Goal: Task Accomplishment & Management: Use online tool/utility

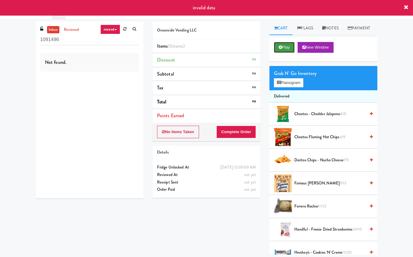
click at [292, 53] on button "Play" at bounding box center [284, 47] width 21 height 11
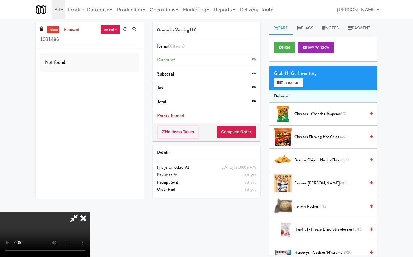
click at [90, 212] on icon at bounding box center [83, 218] width 13 height 12
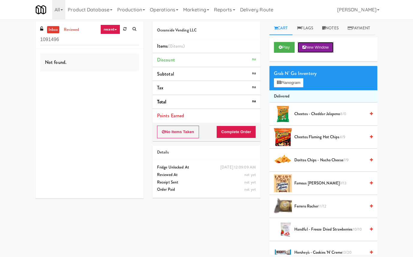
click at [316, 53] on button "New Window" at bounding box center [316, 47] width 36 height 11
click at [287, 53] on button "Play" at bounding box center [284, 47] width 21 height 11
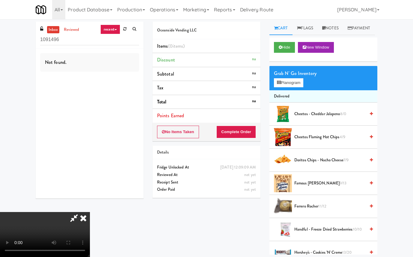
click at [90, 212] on icon at bounding box center [83, 218] width 13 height 12
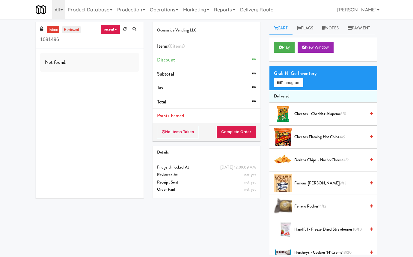
click at [72, 30] on link "reviewed" at bounding box center [71, 29] width 19 height 7
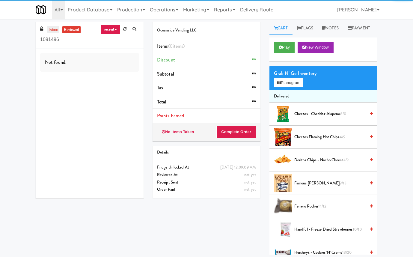
click at [52, 31] on link "inbox" at bounding box center [53, 29] width 12 height 7
click at [111, 28] on link "recent" at bounding box center [110, 30] width 20 height 10
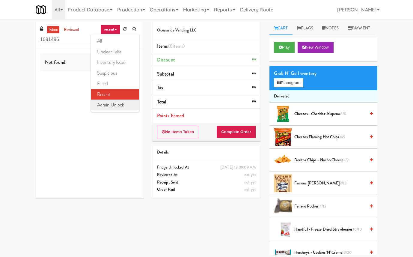
click at [115, 108] on link "admin unlock" at bounding box center [115, 105] width 48 height 11
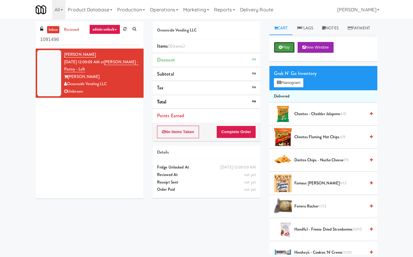
click at [284, 53] on button "Play" at bounding box center [284, 47] width 21 height 11
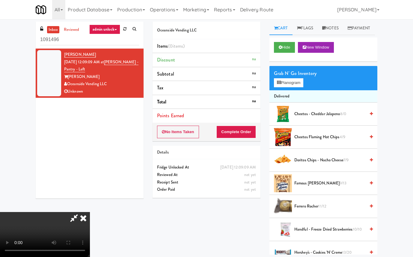
click at [90, 212] on icon at bounding box center [83, 218] width 13 height 12
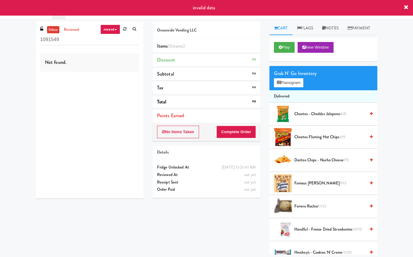
click at [293, 52] on div "Play New Window" at bounding box center [324, 49] width 108 height 24
click at [290, 53] on button "Play" at bounding box center [284, 47] width 21 height 11
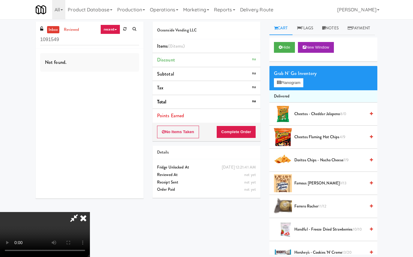
click at [113, 28] on link "recent" at bounding box center [110, 30] width 20 height 10
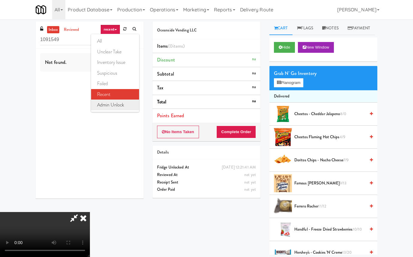
click at [120, 104] on link "admin unlock" at bounding box center [115, 105] width 48 height 11
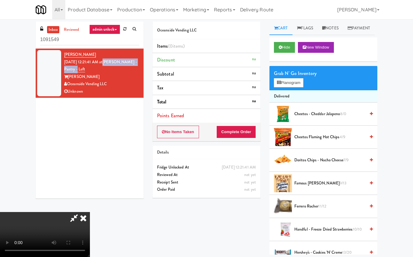
drag, startPoint x: 107, startPoint y: 69, endPoint x: 112, endPoint y: 61, distance: 9.3
click at [112, 61] on div "Kyle Sharp Sep 27, 2025 12:21:41 AM at Rafferty - Pantry - Left Rafferty Oceans…" at bounding box center [101, 73] width 75 height 44
copy link "Rafferty - Pantry - Left"
click at [105, 39] on input "1091549" at bounding box center [89, 39] width 99 height 11
paste input "Rafferty - Pantry - Left"
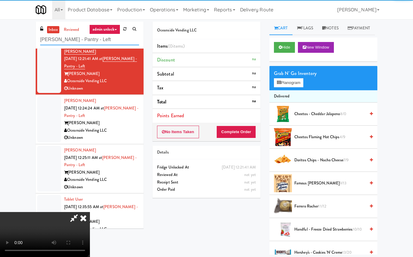
scroll to position [264, 0]
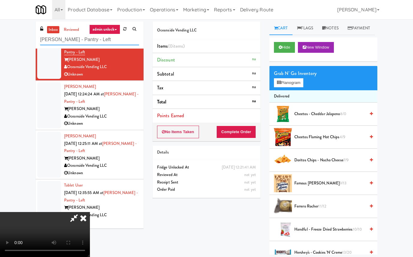
type input "[PERSON_NAME] - Pantry - Left"
click at [81, 212] on icon at bounding box center [74, 218] width 14 height 12
click at [90, 212] on icon at bounding box center [83, 218] width 13 height 12
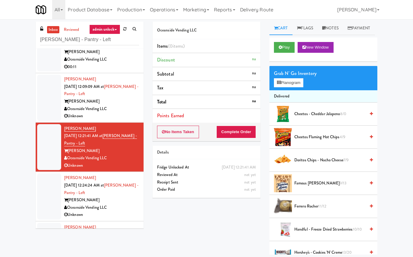
scroll to position [169, 0]
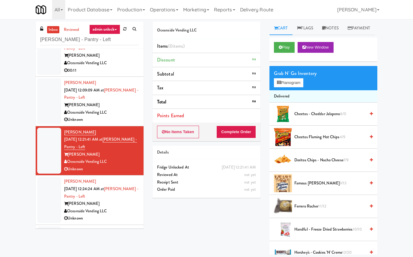
click at [124, 112] on div "Oceanside Vending LLC" at bounding box center [101, 112] width 75 height 7
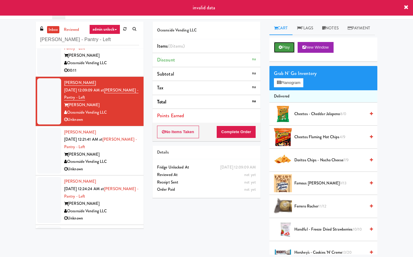
click at [289, 53] on button "Play" at bounding box center [284, 47] width 21 height 11
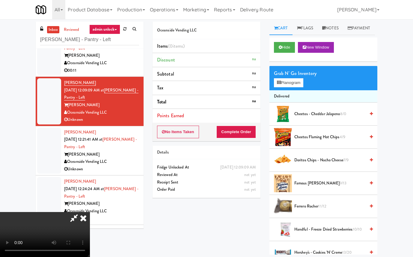
click at [90, 212] on icon at bounding box center [83, 218] width 13 height 12
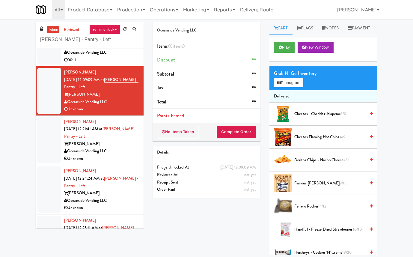
scroll to position [182, 0]
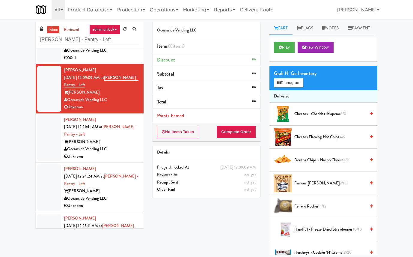
click at [125, 195] on div "[PERSON_NAME]" at bounding box center [101, 190] width 75 height 7
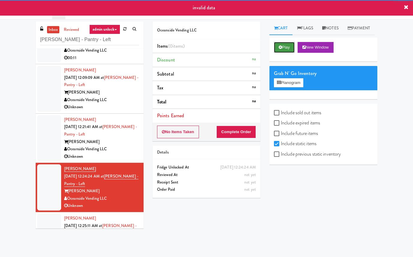
click at [278, 53] on button "Play" at bounding box center [284, 47] width 21 height 11
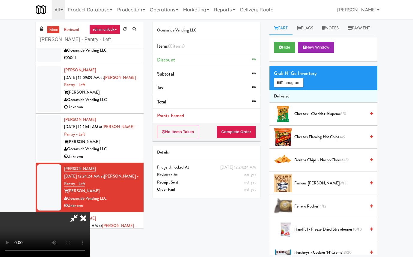
click at [90, 212] on icon at bounding box center [83, 218] width 13 height 12
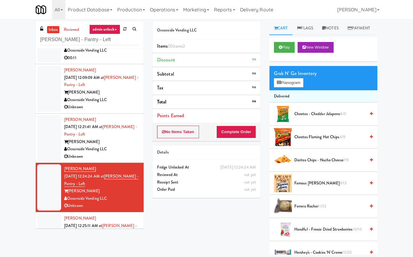
click at [126, 145] on div "[PERSON_NAME]" at bounding box center [101, 141] width 75 height 7
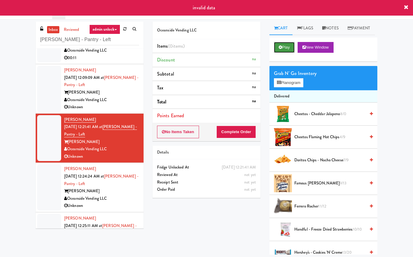
click at [286, 53] on button "Play" at bounding box center [284, 47] width 21 height 11
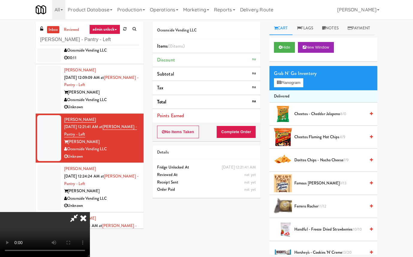
click at [90, 212] on icon at bounding box center [83, 218] width 13 height 12
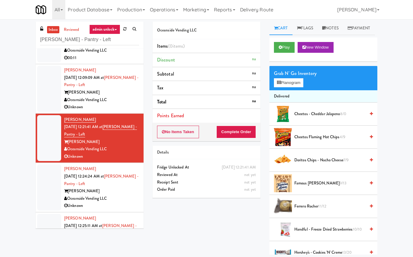
click at [119, 95] on div "[PERSON_NAME]" at bounding box center [101, 92] width 75 height 7
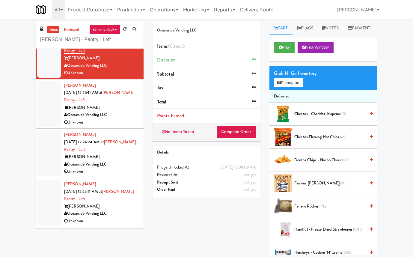
scroll to position [219, 0]
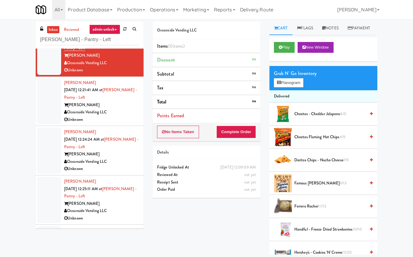
click at [119, 207] on div "[PERSON_NAME]" at bounding box center [101, 203] width 75 height 7
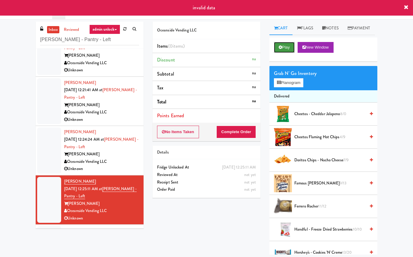
click at [290, 53] on button "Play" at bounding box center [284, 47] width 21 height 11
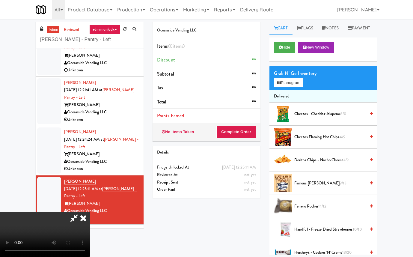
click at [83, 218] on icon at bounding box center [83, 218] width 13 height 12
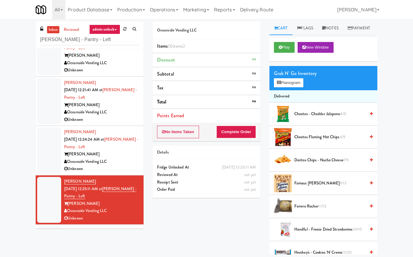
click at [125, 163] on div "Oceanside Vending LLC" at bounding box center [101, 161] width 75 height 7
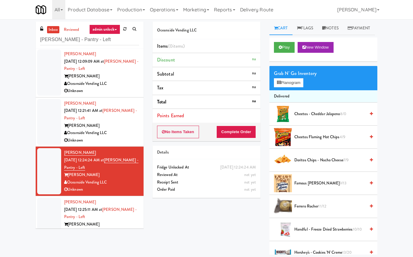
scroll to position [198, 0]
click at [148, 162] on div "inbox reviewed admin unlock all unclear take inventory issue suspicious failed …" at bounding box center [89, 127] width 117 height 211
click at [114, 136] on div "Oceanside Vending LLC" at bounding box center [101, 132] width 75 height 7
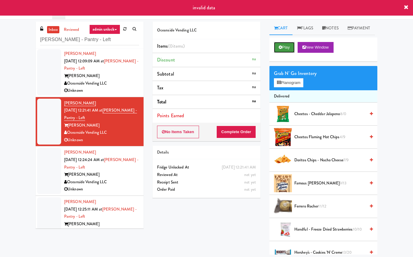
click at [286, 53] on button "Play" at bounding box center [284, 47] width 21 height 11
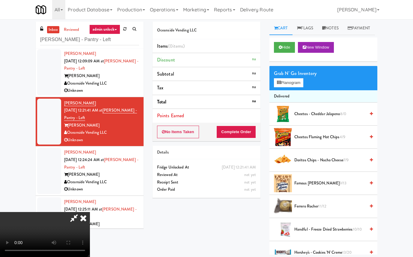
click at [90, 212] on icon at bounding box center [83, 218] width 13 height 12
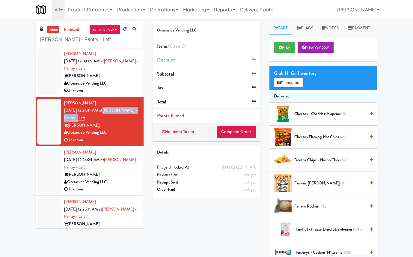
click at [95, 117] on div "Kyle Sharp Sep 27, 2025 12:21:41 AM at Rafferty - Pantry - Left Rafferty Oceans…" at bounding box center [101, 122] width 75 height 44
drag, startPoint x: 87, startPoint y: 105, endPoint x: 61, endPoint y: 105, distance: 25.5
click at [61, 105] on li "Kyle Sharp Sep 27, 2025 12:21:41 AM at Rafferty - Pantry - Left Rafferty Oceans…" at bounding box center [90, 121] width 108 height 49
copy link "Kyle Sharp"
click at [127, 125] on div "[PERSON_NAME]" at bounding box center [101, 125] width 75 height 7
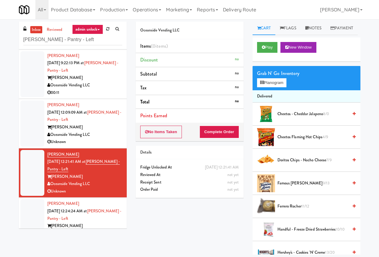
scroll to position [143, 0]
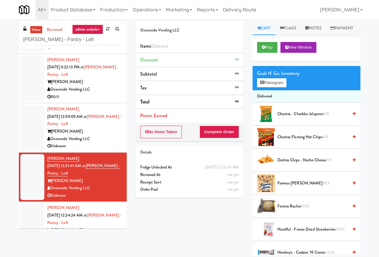
click at [100, 137] on div "Oceanside Vending LLC" at bounding box center [84, 138] width 75 height 7
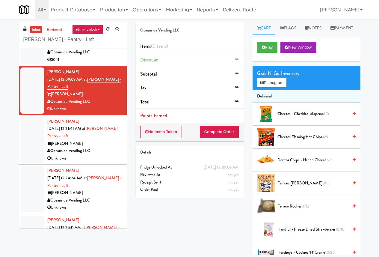
scroll to position [184, 0]
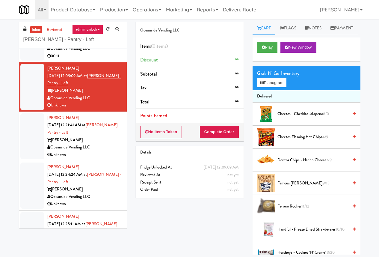
click at [100, 137] on div "[PERSON_NAME]" at bounding box center [84, 139] width 75 height 7
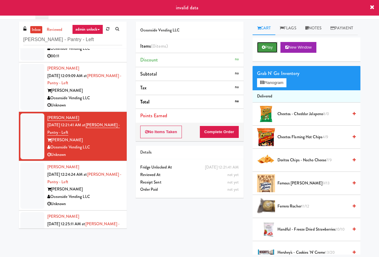
click at [271, 53] on button "Play" at bounding box center [267, 47] width 21 height 11
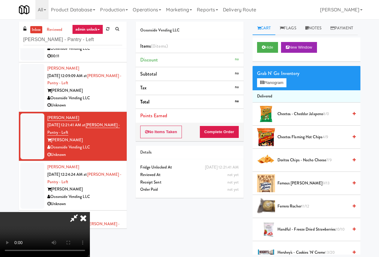
click at [90, 212] on icon at bounding box center [83, 218] width 13 height 12
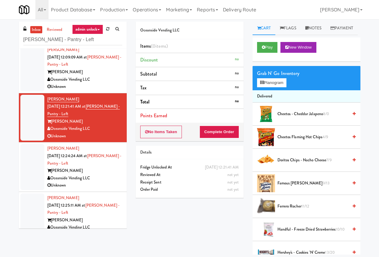
scroll to position [208, 0]
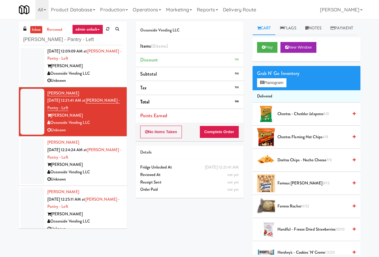
click at [106, 164] on div "[PERSON_NAME]" at bounding box center [84, 164] width 75 height 7
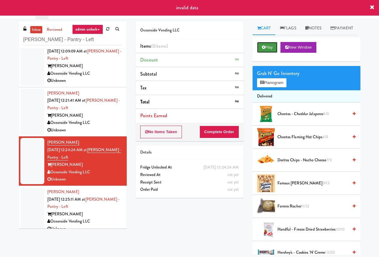
click at [265, 53] on button "Play" at bounding box center [267, 47] width 21 height 11
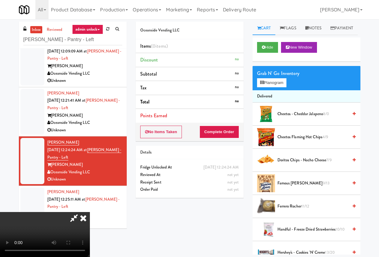
click at [90, 212] on icon at bounding box center [83, 218] width 13 height 12
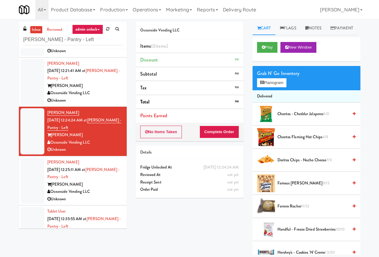
scroll to position [244, 0]
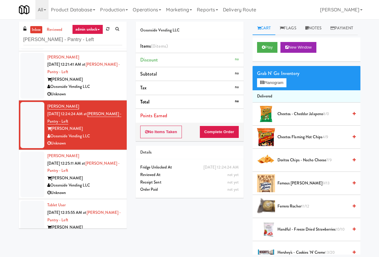
click at [378, 82] on div "inbox reviewed admin unlock all unclear take inventory issue suspicious failed …" at bounding box center [189, 138] width 379 height 233
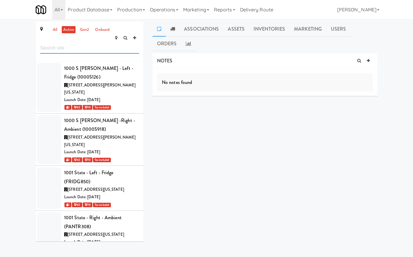
scroll to position [25207, 0]
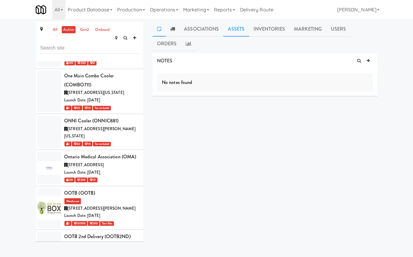
click at [241, 32] on link "Assets" at bounding box center [236, 29] width 26 height 15
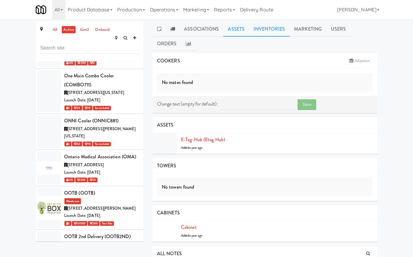
click at [265, 28] on link "Inventories" at bounding box center [269, 29] width 40 height 15
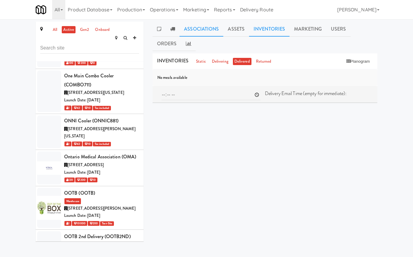
click at [208, 36] on link "Associations" at bounding box center [202, 29] width 44 height 15
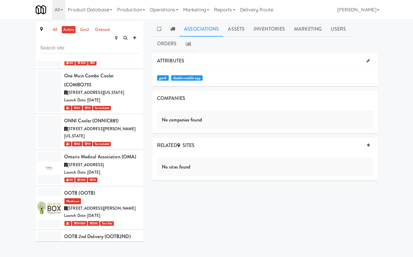
click at [208, 27] on link "Associations" at bounding box center [202, 29] width 44 height 15
click at [298, 29] on link "Marketing" at bounding box center [308, 29] width 37 height 15
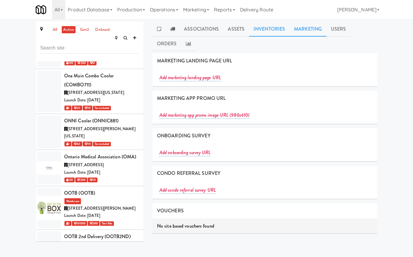
click at [268, 31] on link "Inventories" at bounding box center [269, 29] width 40 height 15
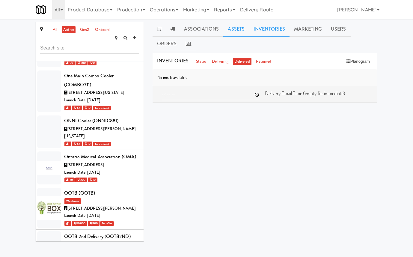
click at [235, 35] on link "Assets" at bounding box center [236, 29] width 26 height 15
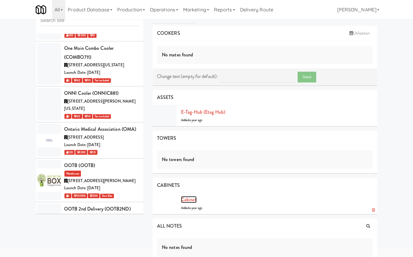
click at [192, 202] on link "Cabinet" at bounding box center [189, 199] width 16 height 7
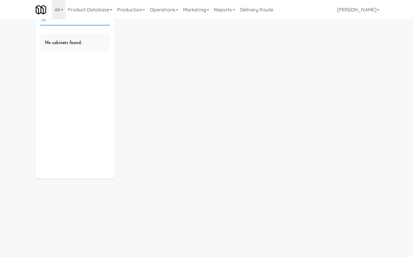
scroll to position [19, 0]
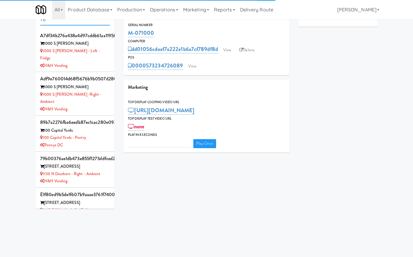
type input "3"
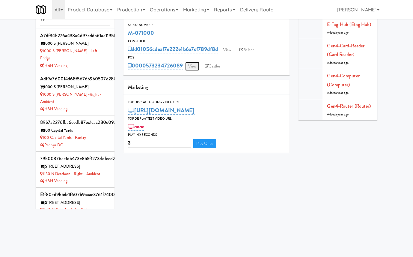
click at [195, 64] on link "View" at bounding box center [192, 66] width 14 height 9
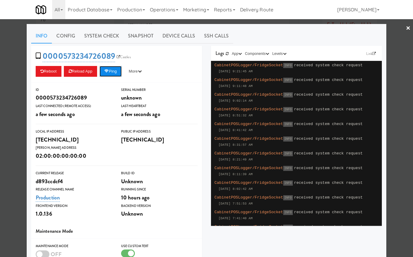
click at [119, 73] on button "Ping" at bounding box center [111, 71] width 22 height 11
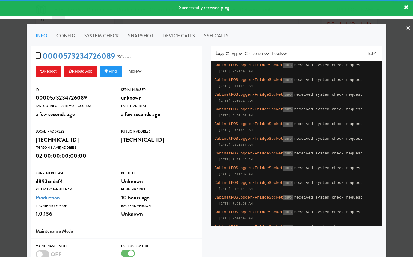
click at [24, 97] on div at bounding box center [206, 128] width 413 height 257
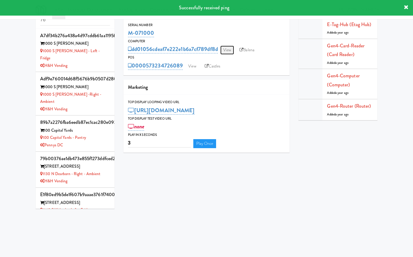
click at [232, 48] on link "View" at bounding box center [227, 50] width 14 height 9
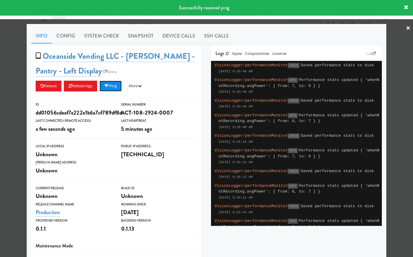
click at [119, 89] on button "Ping" at bounding box center [111, 86] width 22 height 11
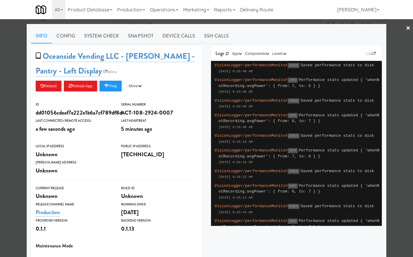
click at [27, 82] on div "Info Config System Check Snapshot Device Calls SSH Calls Oceanside Vending LLC …" at bounding box center [207, 197] width 360 height 347
click at [13, 70] on div at bounding box center [206, 128] width 413 height 257
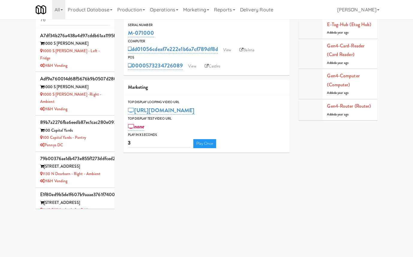
drag, startPoint x: 159, startPoint y: 34, endPoint x: 127, endPoint y: 34, distance: 32.1
click at [127, 34] on div "Serial Number M-071000" at bounding box center [207, 30] width 166 height 16
copy link "M-071000"
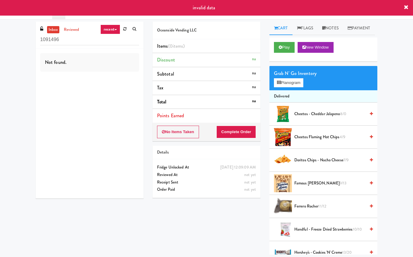
click at [111, 31] on link "recent" at bounding box center [110, 30] width 20 height 10
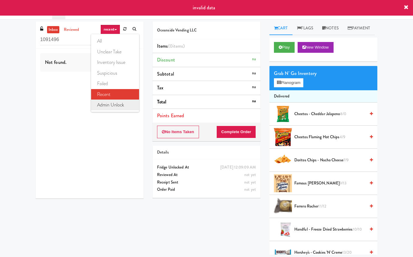
click at [115, 105] on link "admin unlock" at bounding box center [115, 105] width 48 height 11
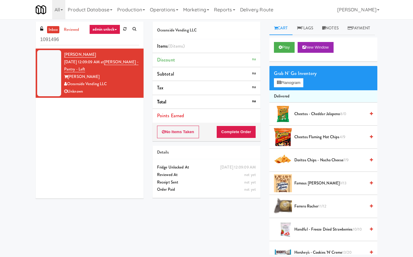
drag, startPoint x: 107, startPoint y: 70, endPoint x: 113, endPoint y: 63, distance: 9.1
click at [113, 63] on div "Kyle Sharp Sep 27, 2025 12:09:09 AM at Rafferty - Pantry - Left Rafferty Oceans…" at bounding box center [101, 73] width 75 height 44
copy span "Rafferty - Pantry - Left"
click at [106, 69] on div "Kyle Sharp Sep 27, 2025 12:09:09 AM at Rafferty - Pantry - Left Rafferty Oceans…" at bounding box center [101, 73] width 75 height 44
drag, startPoint x: 110, startPoint y: 70, endPoint x: 115, endPoint y: 60, distance: 10.9
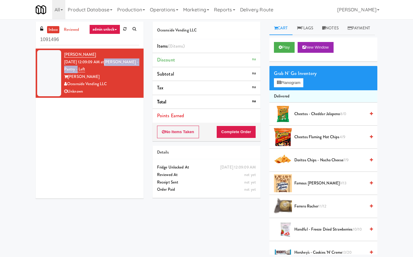
click at [115, 60] on div "Kyle Sharp Sep 27, 2025 12:09:09 AM at Rafferty - Pantry - Left Rafferty Oceans…" at bounding box center [101, 73] width 75 height 44
copy link "Rafferty - Pantry - Left"
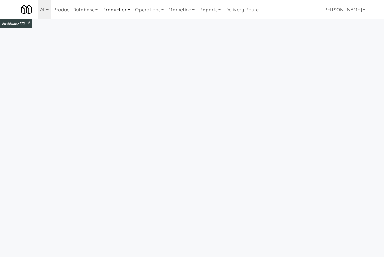
click at [130, 10] on icon at bounding box center [129, 9] width 2 height 1
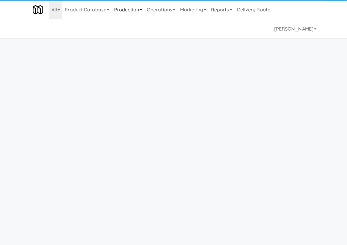
click at [133, 10] on link "Production" at bounding box center [128, 9] width 33 height 19
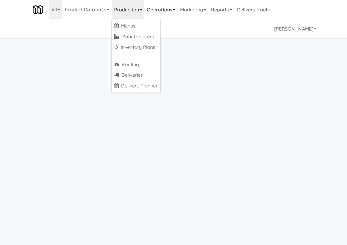
click at [171, 7] on link "Operations" at bounding box center [161, 9] width 33 height 19
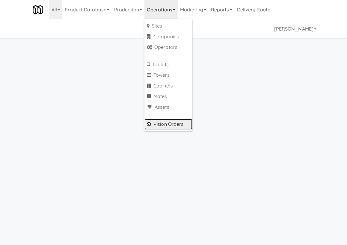
click at [174, 122] on link "Vision Orders" at bounding box center [169, 124] width 48 height 11
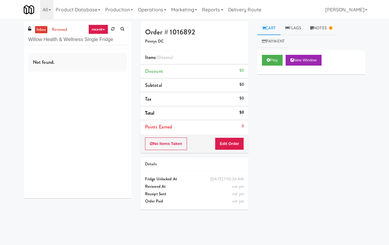
click at [98, 27] on link "recent" at bounding box center [98, 30] width 20 height 10
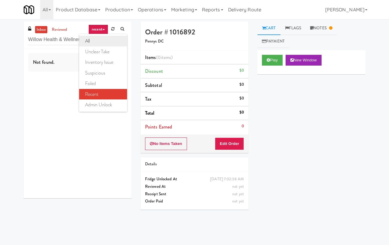
click at [102, 39] on link "all" at bounding box center [103, 41] width 48 height 11
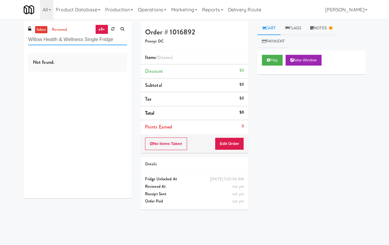
click at [109, 42] on input "Willow Health & Wellness Single Fridge" at bounding box center [77, 39] width 99 height 11
drag, startPoint x: 59, startPoint y: 40, endPoint x: 130, endPoint y: 40, distance: 71.4
click at [130, 40] on div "inbox reviewed all all unclear take inventory issue suspicious failed recent ad…" at bounding box center [78, 35] width 108 height 27
type input "Willow Health"
click at [67, 31] on link "reviewed" at bounding box center [59, 29] width 19 height 7
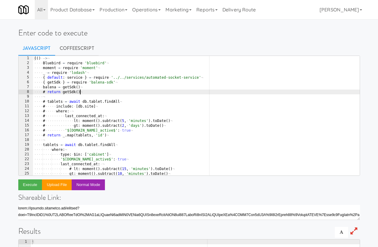
click at [127, 94] on div "(( ) · -> ¬ ···· Bluebird · = · require · 'bluebird' ¬ ···· moment · = · requir…" at bounding box center [196, 120] width 327 height 129
type textarea "errors: (_.filter checks, (c) -> !c.success) )()"
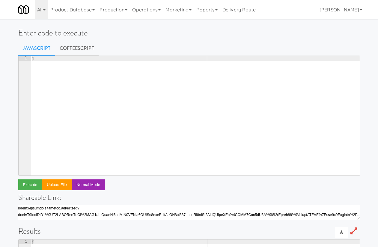
paste textarea "}"
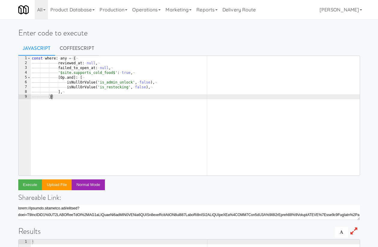
click at [63, 63] on div "const · where : · any · = · { ¬ ———— ———— ———— reviewed_at : · null , ¬ ———— ——…" at bounding box center [195, 120] width 329 height 129
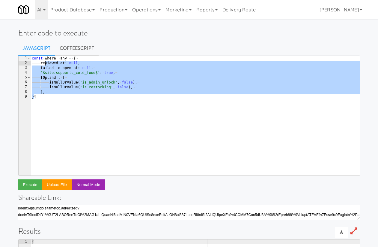
click at [56, 103] on div "const · where : · any · = · { ¬ ———— reviewed_at : · null , ¬ ———— failed_to_op…" at bounding box center [195, 120] width 329 height 129
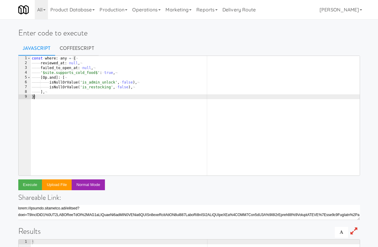
click at [84, 93] on div "const · where : · any · = · { ¬ ———— reviewed_at : · null , ¬ ———— failed_to_op…" at bounding box center [195, 120] width 329 height 129
type textarea "],"
paste textarea "/ee96fa3f-3f9e-483c-adfa-cc7b6032317b'"
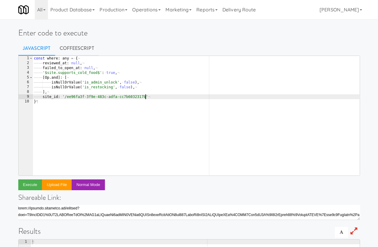
click at [67, 99] on div "const · where : · any · = · { ¬ ———— reviewed_at : · null , ¬ ———— failed_to_op…" at bounding box center [196, 120] width 327 height 129
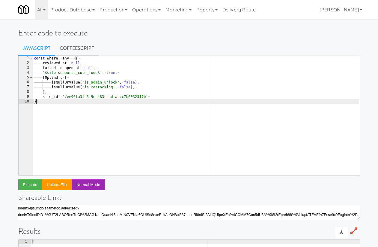
scroll to position [0, 0]
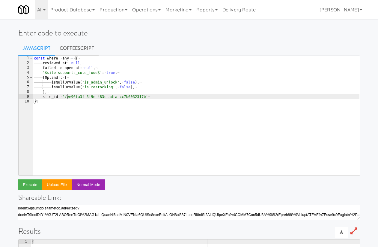
click at [67, 97] on div "const · where : · any · = · { ¬ ———— reviewed_at : · null , ¬ ———— failed_to_op…" at bounding box center [196, 120] width 327 height 129
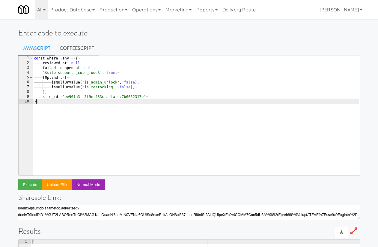
click at [72, 109] on div "const · where : · any · = · { ¬ ———— reviewed_at : · null , ¬ ———— failed_to_op…" at bounding box center [196, 120] width 327 height 129
type textarea "}"
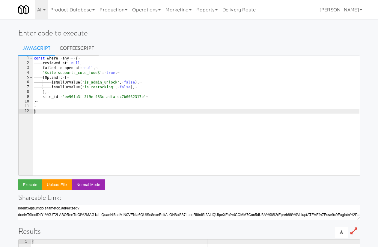
paste textarea "}),"
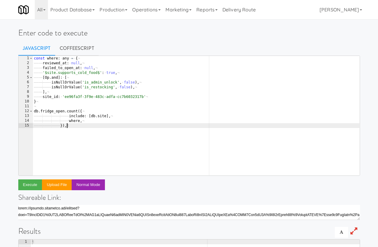
click at [45, 112] on div "const · where : · any · = · { ¬ ———— reviewed_at : · null , ¬ ———— failed_to_op…" at bounding box center [196, 120] width 327 height 129
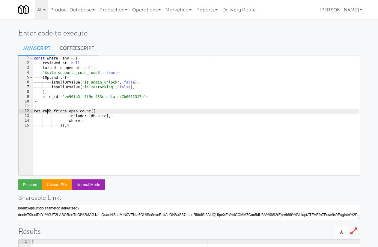
scroll to position [0, 1]
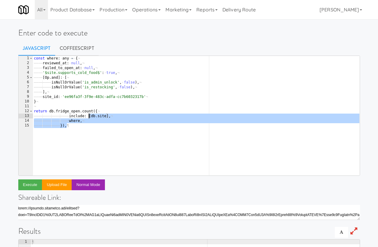
drag, startPoint x: 94, startPoint y: 132, endPoint x: 90, endPoint y: 118, distance: 14.1
click at [90, 118] on div "const · where : · any · = · { ¬ ———— reviewed_at : · null , ¬ ———— failed_to_op…" at bounding box center [196, 120] width 327 height 129
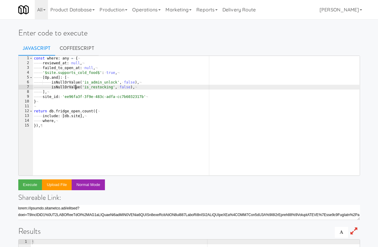
click at [75, 86] on div "const · where : · any · = · { ¬ ———— reviewed_at : · null , ¬ ———— failed_to_op…" at bounding box center [196, 120] width 327 height 129
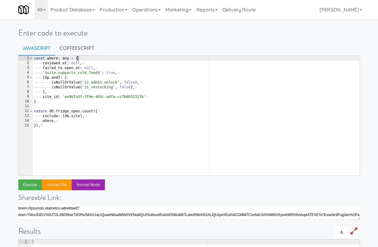
click at [104, 58] on div "const · where : · any · = · { ¬ ———— reviewed_at : · null , ¬ ———— failed_to_op…" at bounding box center [196, 120] width 327 height 129
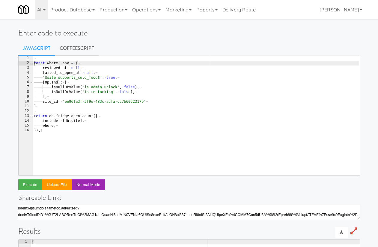
type textarea "const where: any = {"
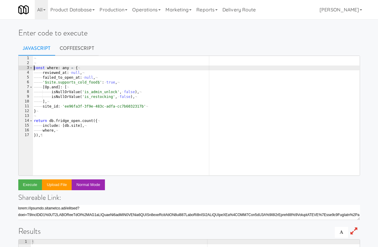
scroll to position [0, 0]
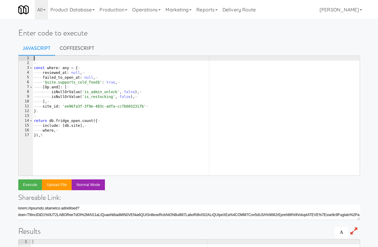
paste textarea "import { isNullOrValue } from '../lib/sequelize-utils'"
click at [42, 59] on div "import · { · isNullOrValue · } · from · '../lib/sequelize-utils' ¬ ¬ const · wh…" at bounding box center [196, 120] width 327 height 129
click at [91, 59] on div "const · { · isNullOrValue · } · from · '../lib/sequelize-utils' ¬ ¬ const · whe…" at bounding box center [196, 120] width 327 height 129
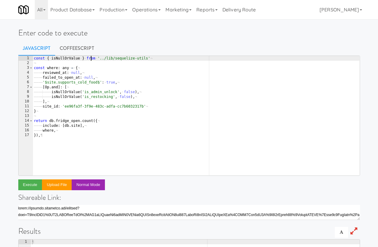
click at [91, 59] on div "const · { · isNullOrValue · } · from · '../lib/sequelize-utils' ¬ ¬ const · whe…" at bounding box center [196, 120] width 327 height 129
click at [27, 186] on button "Execute" at bounding box center [30, 184] width 24 height 11
click at [40, 57] on div "const · { · isNullOrValue · } · = · require ( '../lib/sequelize-utils' ) ¬ ¬ co…" at bounding box center [196, 120] width 327 height 129
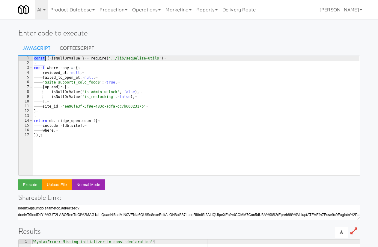
scroll to position [0, 9]
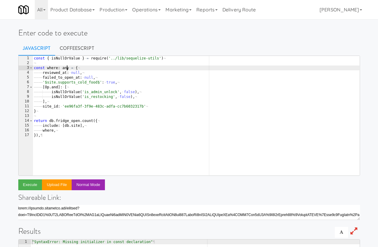
click at [67, 67] on div "const · { · isNullOrValue · } · = · require ( '../lib/sequelize-utils' ) ¬ ¬ co…" at bounding box center [196, 120] width 327 height 129
click at [28, 185] on button "Execute" at bounding box center [30, 184] width 24 height 11
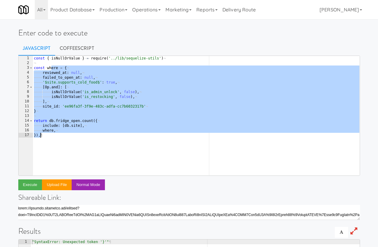
drag, startPoint x: 50, startPoint y: 69, endPoint x: 51, endPoint y: 138, distance: 69.3
click at [51, 138] on div "const · { · isNullOrValue · } · = · require ( '../lib/sequelize-utils' ) ¬ ¬ co…" at bounding box center [196, 120] width 327 height 129
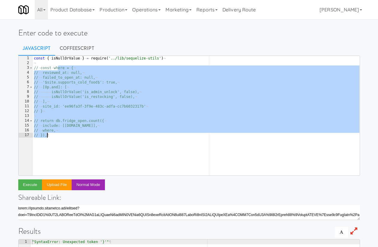
click at [58, 141] on div "const · { · isNullOrValue · } · = · require ( '../lib/sequelize-utils' ) ¬ ¬ //…" at bounding box center [196, 120] width 327 height 129
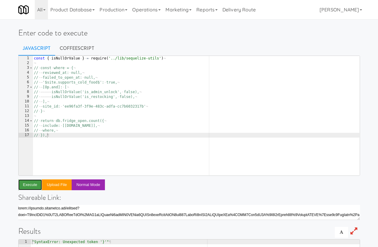
click at [31, 186] on button "Execute" at bounding box center [30, 184] width 24 height 11
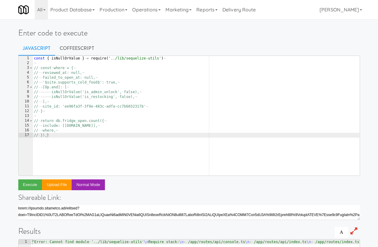
click at [116, 57] on div "const · { · isNullOrValue · } · = · require ( '../lib/sequelize-utils' ) ¬ ¬ //…" at bounding box center [196, 120] width 327 height 129
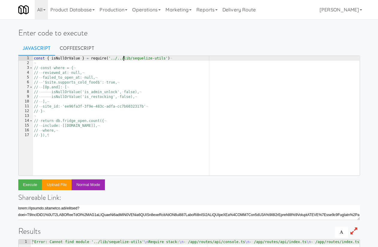
scroll to position [0, 7]
click at [34, 186] on button "Execute" at bounding box center [30, 184] width 24 height 11
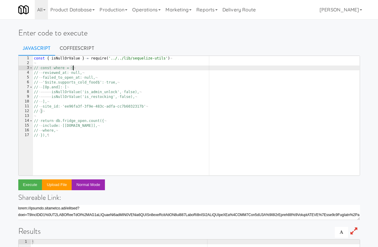
scroll to position [0, 3]
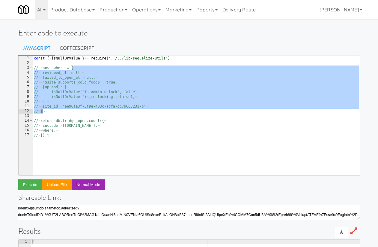
drag, startPoint x: 74, startPoint y: 69, endPoint x: 73, endPoint y: 113, distance: 43.8
click at [73, 113] on div "const · { · isNullOrValue · } · = · require ( '../../lib/sequelize-utils' ) ¬ ¬…" at bounding box center [196, 120] width 327 height 129
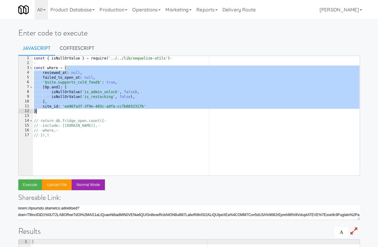
click at [73, 113] on div "const · { · isNullOrValue · } · = · require ( '../../lib/sequelize-utils' ) ¬ ¬…" at bounding box center [196, 120] width 327 height 129
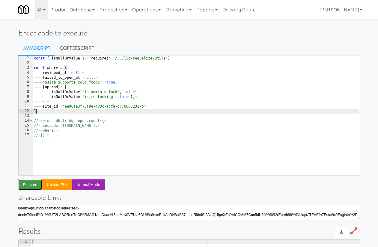
click at [36, 186] on button "Execute" at bounding box center [30, 184] width 24 height 11
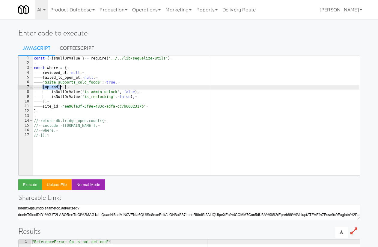
drag, startPoint x: 43, startPoint y: 87, endPoint x: 60, endPoint y: 88, distance: 16.5
click at [60, 88] on div "const · { · isNullOrValue · } · = · require ( '../../lib/sequelize-utils' ) ¬ ¬…" at bounding box center [196, 120] width 327 height 129
click at [30, 182] on button "Execute" at bounding box center [30, 184] width 24 height 11
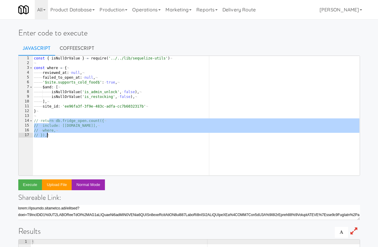
drag, startPoint x: 49, startPoint y: 120, endPoint x: 49, endPoint y: 136, distance: 15.9
click at [49, 136] on div "const · { · isNullOrValue · } · = · require ( '../../lib/sequelize-utils' ) ¬ ¬…" at bounding box center [196, 120] width 327 height 129
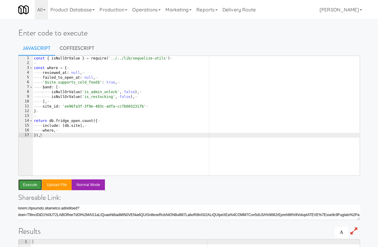
click at [34, 185] on button "Execute" at bounding box center [30, 184] width 24 height 11
click at [57, 133] on div "const · { · isNullOrValue · } · = · require ( '../../lib/sequelize-utils' ) ¬ ¬…" at bounding box center [196, 120] width 327 height 129
type textarea "})"
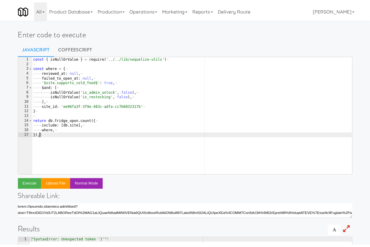
scroll to position [0, 0]
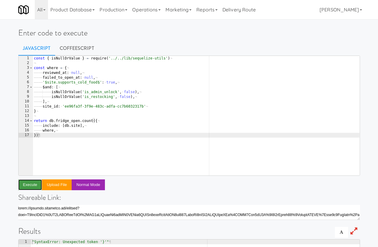
click at [34, 184] on button "Execute" at bounding box center [30, 184] width 24 height 11
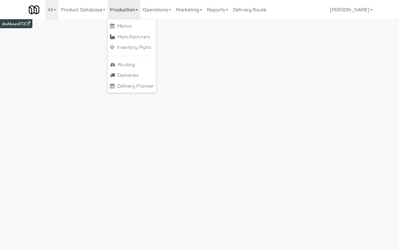
click at [281, 14] on div "All 325 Vending [URL][DOMAIN_NAME] 901 Smrt Mrkt [URL][DOMAIN_NAME] 9518002 [GE…" at bounding box center [200, 9] width 342 height 19
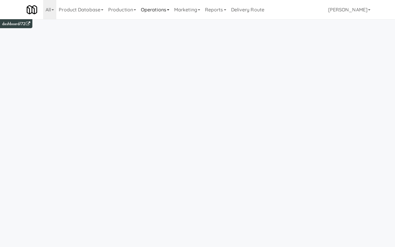
click at [168, 13] on link "Operations" at bounding box center [155, 9] width 33 height 19
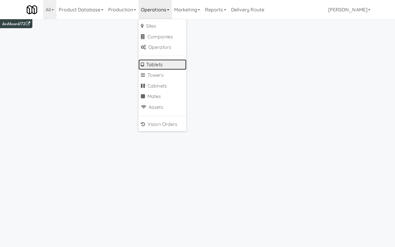
click at [169, 65] on link "Tablets" at bounding box center [163, 64] width 48 height 11
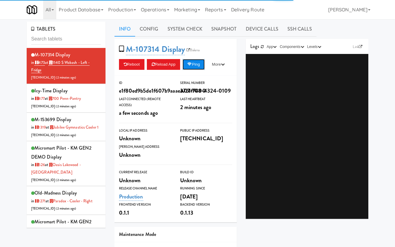
click at [195, 65] on button "Ping" at bounding box center [194, 64] width 22 height 11
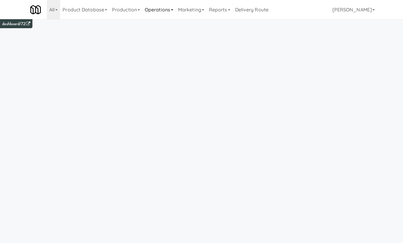
click at [159, 5] on link "Operations" at bounding box center [158, 9] width 33 height 19
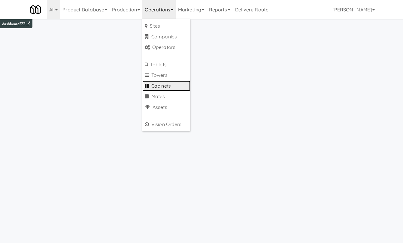
click at [172, 88] on link "Cabinets" at bounding box center [166, 86] width 48 height 11
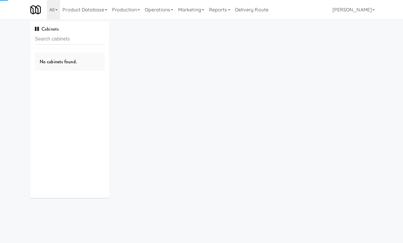
type input "Greenvue Apartments"
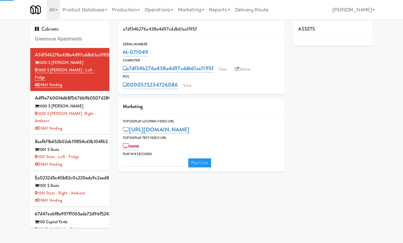
type input "3"
type input "Greenvue Apartments"
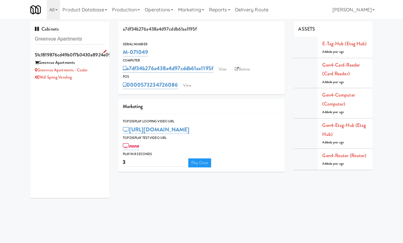
click at [85, 59] on div "Greenvue Apartments" at bounding box center [70, 62] width 70 height 7
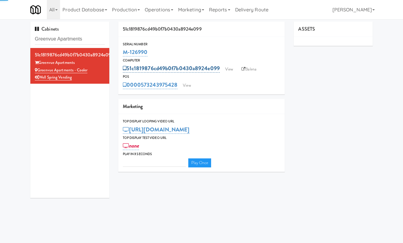
type input "3"
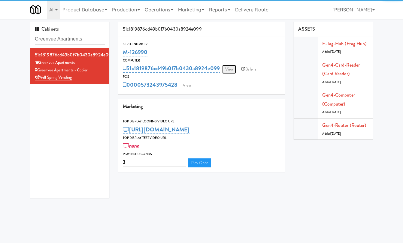
click at [234, 69] on link "View" at bounding box center [229, 69] width 14 height 9
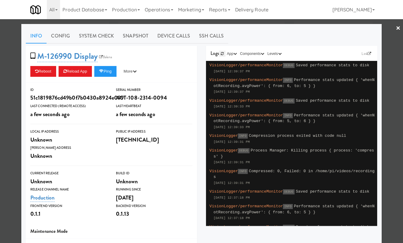
click at [220, 53] on icon at bounding box center [221, 54] width 3 height 4
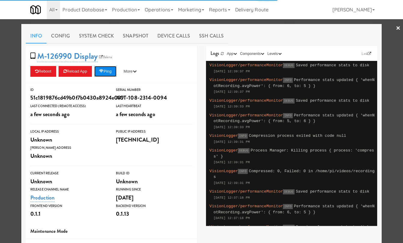
click at [111, 74] on button "Ping" at bounding box center [105, 71] width 22 height 11
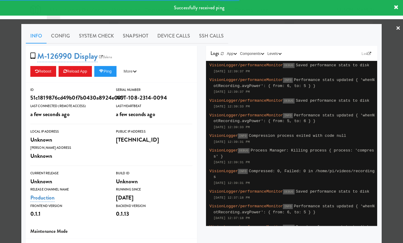
click at [19, 82] on div at bounding box center [201, 121] width 403 height 243
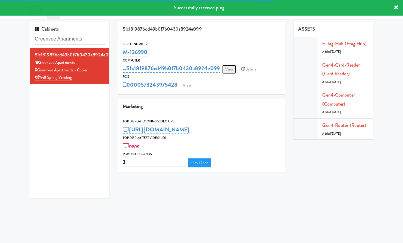
click at [230, 68] on link "View" at bounding box center [229, 69] width 14 height 9
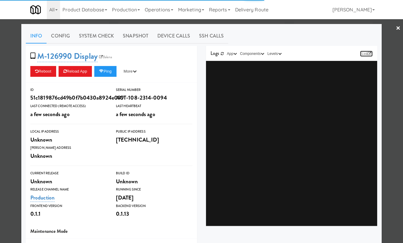
click at [364, 52] on link "Link" at bounding box center [366, 54] width 13 height 6
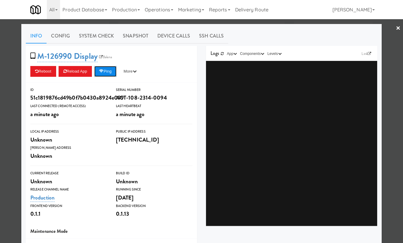
click at [114, 70] on button "Ping" at bounding box center [105, 71] width 22 height 11
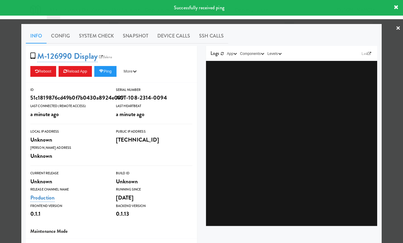
click at [392, 41] on div at bounding box center [201, 121] width 403 height 243
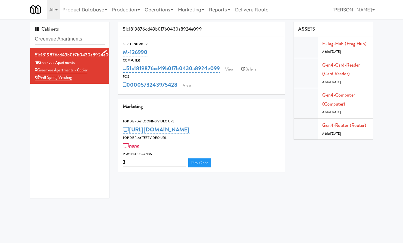
drag, startPoint x: 72, startPoint y: 78, endPoint x: 40, endPoint y: 79, distance: 31.8
click at [40, 78] on div "Well Spring Vending" at bounding box center [70, 77] width 70 height 7
copy link "Well Spring Vending"
drag, startPoint x: 91, startPoint y: 70, endPoint x: 38, endPoint y: 70, distance: 53.7
click at [38, 70] on div "Greenvue Apartments - Cooler" at bounding box center [70, 70] width 70 height 7
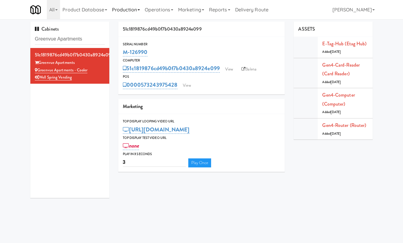
copy link "Greenvue Apartments - Cooler"
click at [79, 76] on div "Well Spring Vending" at bounding box center [70, 77] width 70 height 7
drag, startPoint x: 81, startPoint y: 79, endPoint x: 40, endPoint y: 79, distance: 40.5
click at [40, 79] on div "Well Spring Vending" at bounding box center [70, 77] width 70 height 7
copy link "Well Spring Vending"
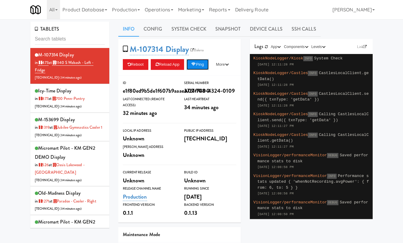
click at [205, 64] on button "Ping" at bounding box center [197, 64] width 22 height 11
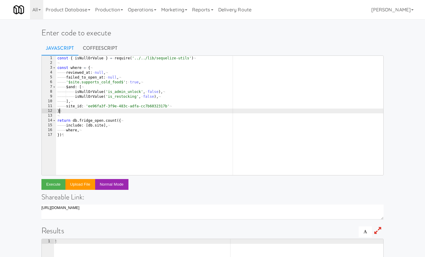
click at [134, 112] on div "const · { · [GEOGRAPHIC_DATA] · } · = · require ( '../../lib/sequelize-utils' )…" at bounding box center [219, 120] width 327 height 129
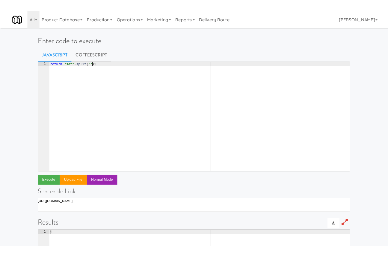
scroll to position [0, 4]
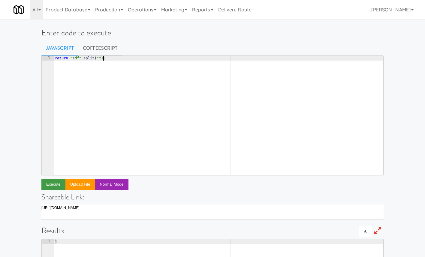
type textarea "return "sdf".split("")"
click at [54, 184] on button "Execute" at bounding box center [53, 184] width 24 height 11
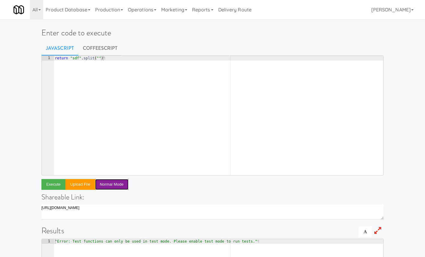
click at [115, 184] on button "Normal Mode" at bounding box center [111, 184] width 33 height 11
click at [52, 184] on button "Execute" at bounding box center [53, 184] width 24 height 11
click at [115, 180] on button "Test Mode" at bounding box center [109, 184] width 28 height 11
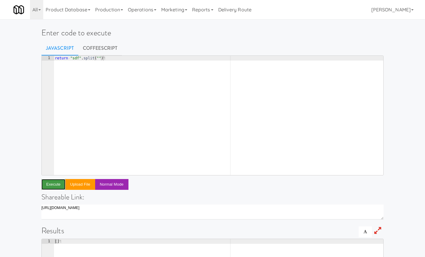
click at [51, 184] on button "Execute" at bounding box center [53, 184] width 24 height 11
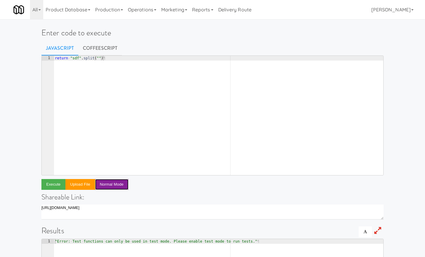
click at [121, 186] on button "Normal Mode" at bounding box center [111, 184] width 33 height 11
click at [55, 186] on button "Execute" at bounding box center [53, 184] width 24 height 11
click at [117, 187] on button "Test Mode" at bounding box center [109, 184] width 28 height 11
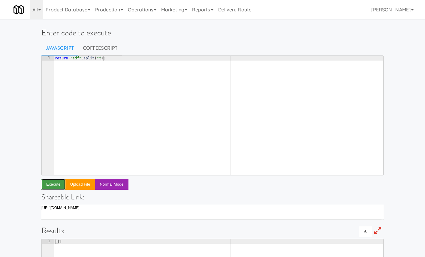
click at [49, 186] on button "Execute" at bounding box center [53, 184] width 24 height 11
click at [285, 104] on div "return · "sdf" . split ( "" ) ¶" at bounding box center [218, 120] width 329 height 129
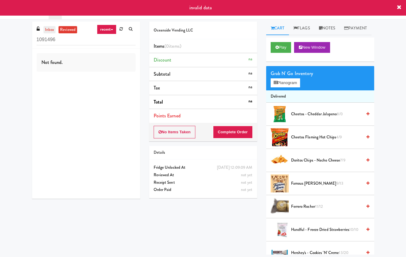
click at [48, 29] on link "inbox" at bounding box center [49, 29] width 12 height 7
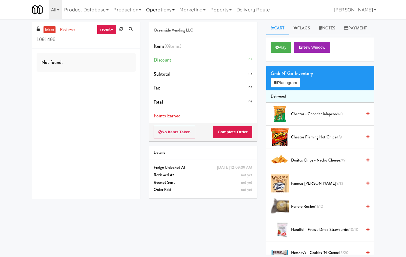
click at [162, 7] on link "Operations" at bounding box center [160, 9] width 33 height 19
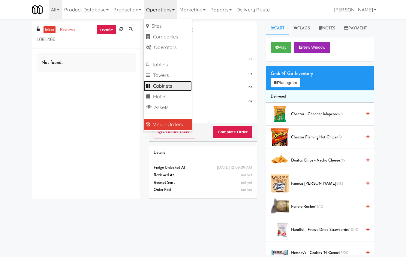
click at [176, 87] on link "Cabinets" at bounding box center [168, 86] width 48 height 11
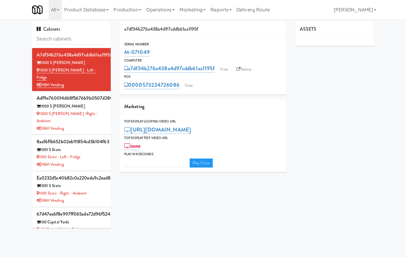
type input "3"
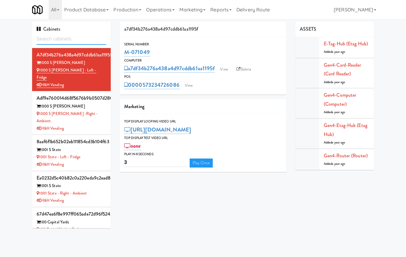
click at [74, 40] on input "text" at bounding box center [72, 39] width 70 height 11
paste input "[PERSON_NAME]"
type input "[PERSON_NAME]"
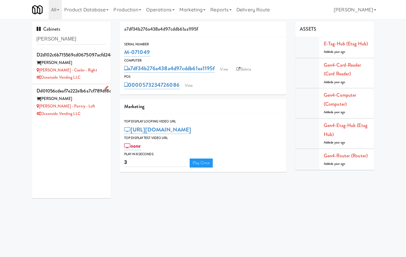
click at [88, 101] on div "[PERSON_NAME]" at bounding box center [72, 98] width 70 height 7
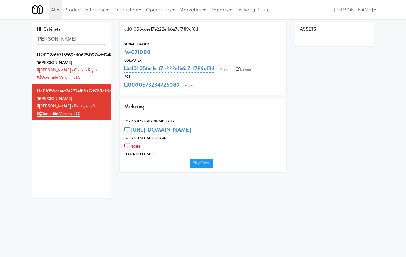
type input "3"
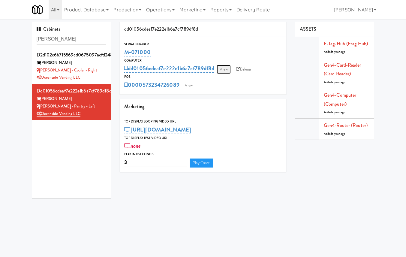
click at [229, 70] on link "View" at bounding box center [224, 69] width 14 height 9
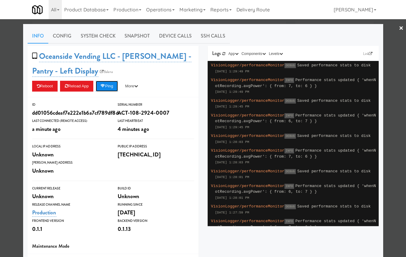
click at [112, 86] on button "Ping" at bounding box center [107, 86] width 22 height 11
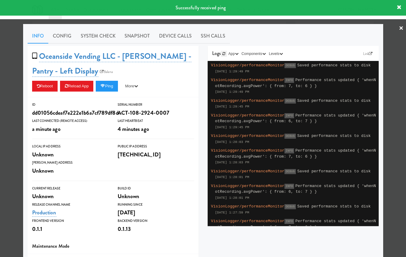
click at [222, 51] on link at bounding box center [224, 54] width 6 height 6
click at [365, 52] on link "Link" at bounding box center [367, 54] width 13 height 6
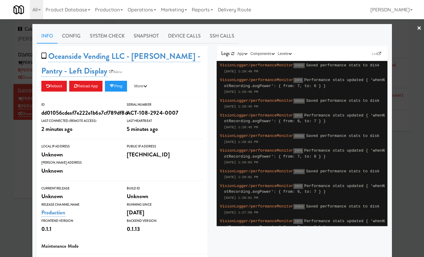
click at [27, 74] on div at bounding box center [212, 128] width 424 height 257
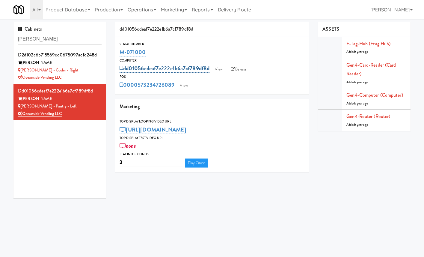
drag, startPoint x: 212, startPoint y: 70, endPoint x: 125, endPoint y: 70, distance: 87.3
click at [125, 70] on div "dd01056cdeaf7e222e1b6a7cf789df8d View Balena" at bounding box center [212, 68] width 185 height 10
copy link "dd01056cdeaf7e222e1b6a7cf789df8d"
